Goal: Transaction & Acquisition: Purchase product/service

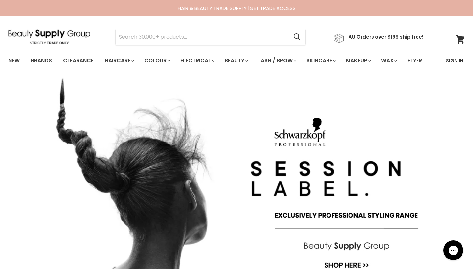
click at [450, 59] on link "Sign In" at bounding box center [454, 61] width 25 height 14
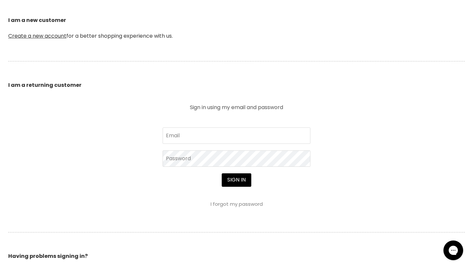
scroll to position [170, 0]
type input "sbarnett7@hotmail.com"
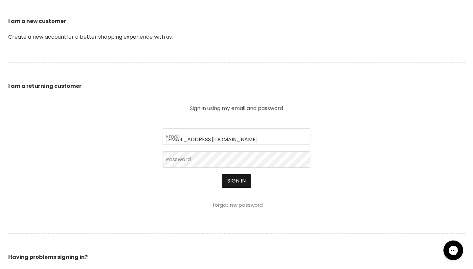
click at [233, 184] on button "Sign in" at bounding box center [237, 181] width 30 height 13
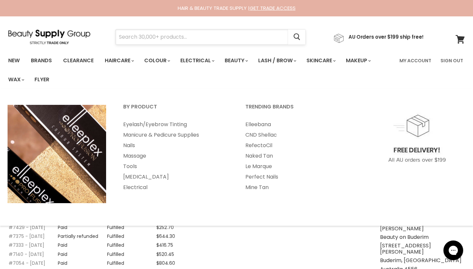
click at [228, 39] on input "Search" at bounding box center [202, 37] width 172 height 15
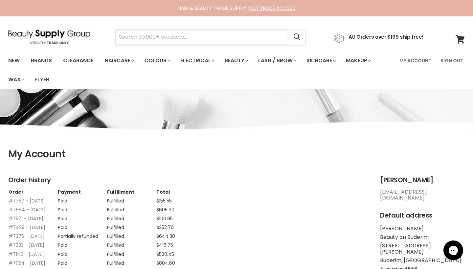
type input "t"
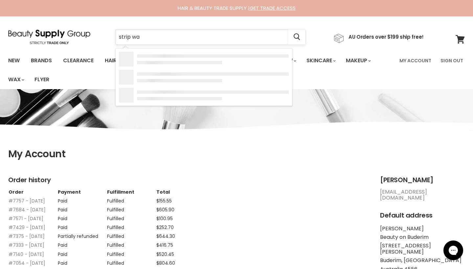
type input "strip wax"
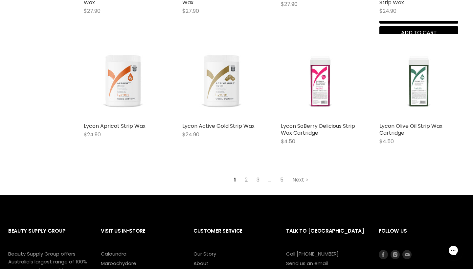
scroll to position [805, 0]
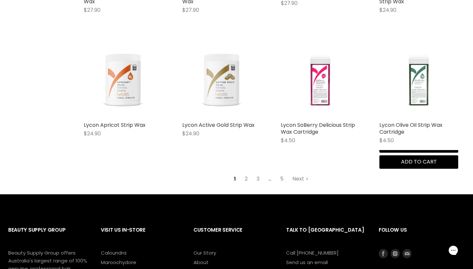
click at [418, 92] on img "Main content" at bounding box center [418, 79] width 79 height 79
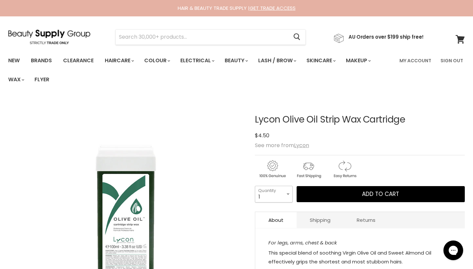
click at [286, 189] on select "1 2 3 4 5 6 7 8 9 10+" at bounding box center [274, 194] width 38 height 16
select select "10+"
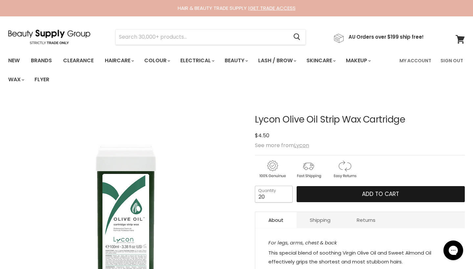
type input "20"
click at [374, 198] on span "Add to cart" at bounding box center [380, 194] width 37 height 8
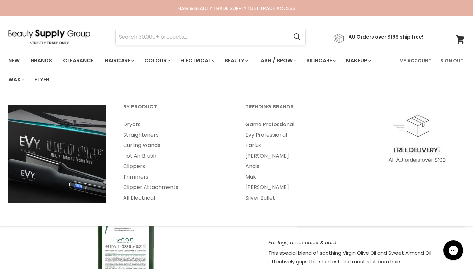
click at [181, 44] on input "Search" at bounding box center [202, 37] width 172 height 15
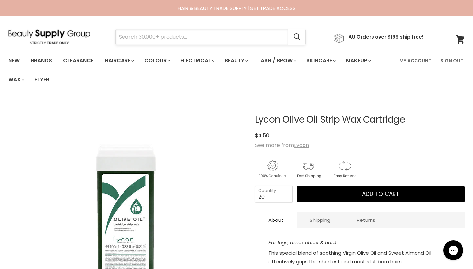
click at [181, 43] on input "Search" at bounding box center [202, 37] width 172 height 15
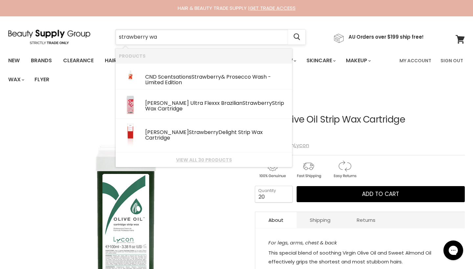
type input "strawberry wax"
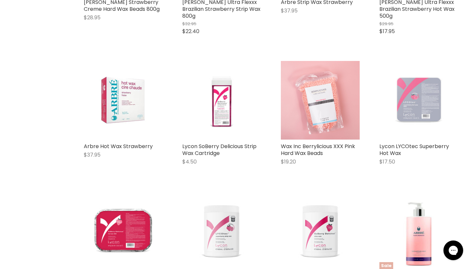
scroll to position [399, 0]
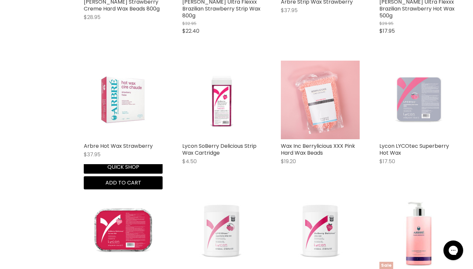
click at [124, 93] on img "Main content" at bounding box center [123, 100] width 53 height 79
